Goal: Navigation & Orientation: Find specific page/section

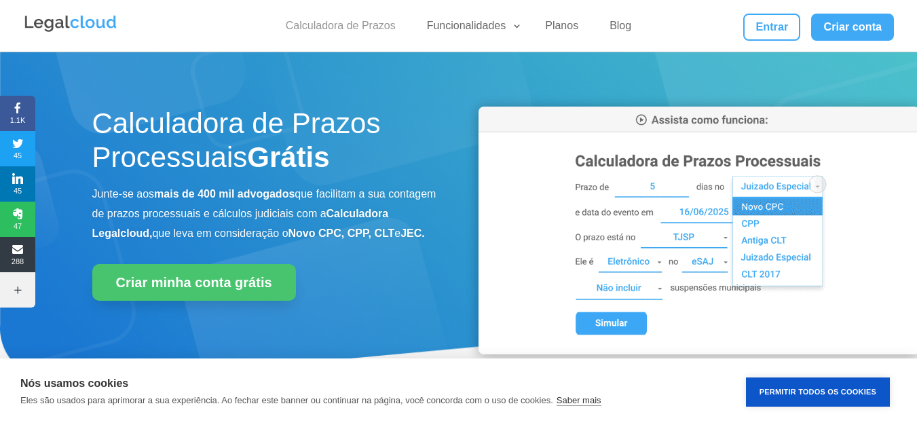
click at [371, 22] on link "Calculadora de Prazos" at bounding box center [341, 29] width 126 height 20
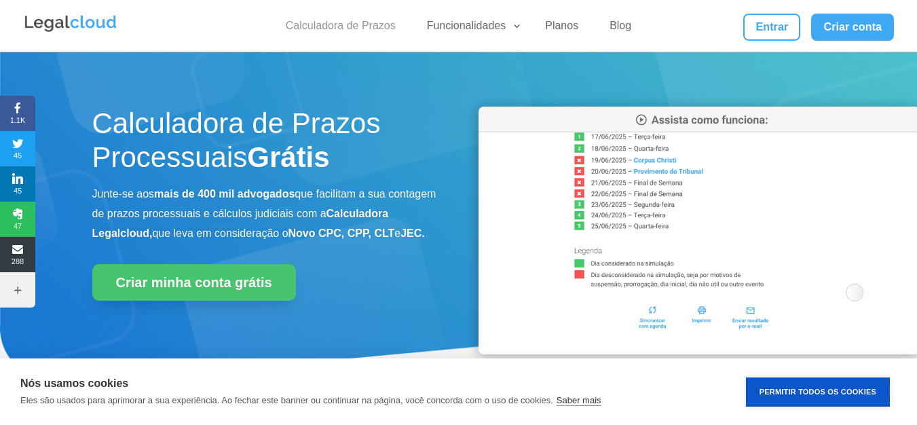
click at [371, 22] on link "Calculadora de Prazos" at bounding box center [341, 29] width 126 height 20
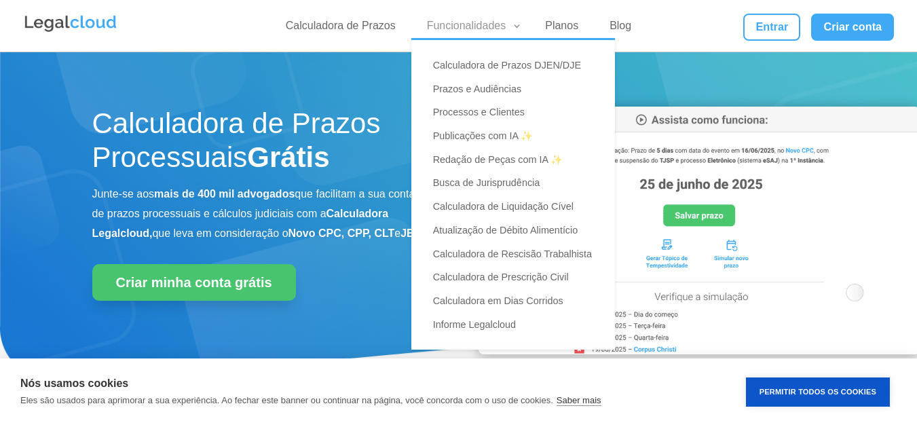
click at [516, 29] on link "Funcionalidades" at bounding box center [471, 29] width 104 height 20
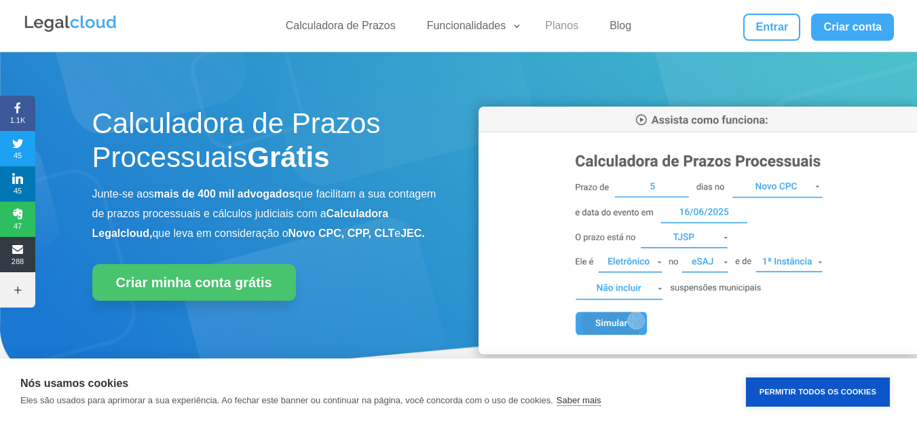
click at [554, 29] on link "Planos" at bounding box center [562, 29] width 50 height 20
